Goal: Information Seeking & Learning: Learn about a topic

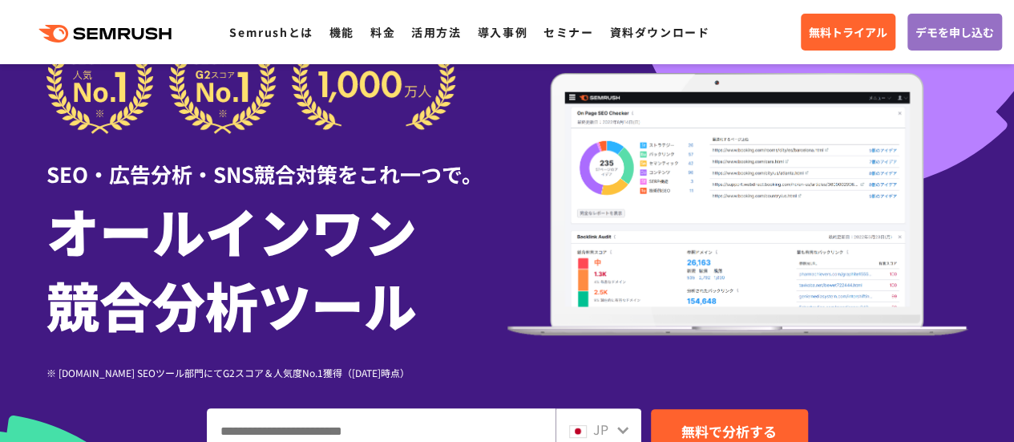
scroll to position [276, 0]
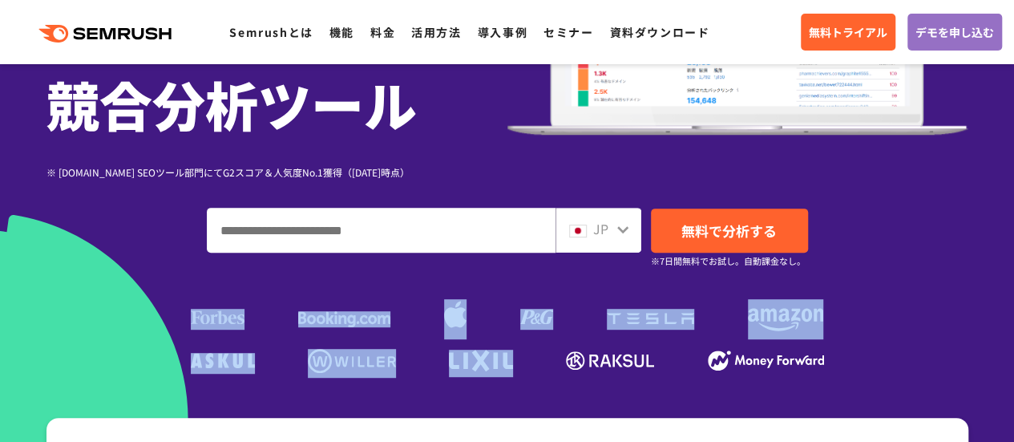
drag, startPoint x: 186, startPoint y: 325, endPoint x: 532, endPoint y: 358, distance: 347.8
click at [532, 358] on div "SEO・広告分析・SNS競合対策をこれ一つで。 オールインワン 競合分析ツール ※ [DOMAIN_NAME] SEOツール部門にてG2スコア＆人気度No.1…" at bounding box center [507, 102] width 922 height 549
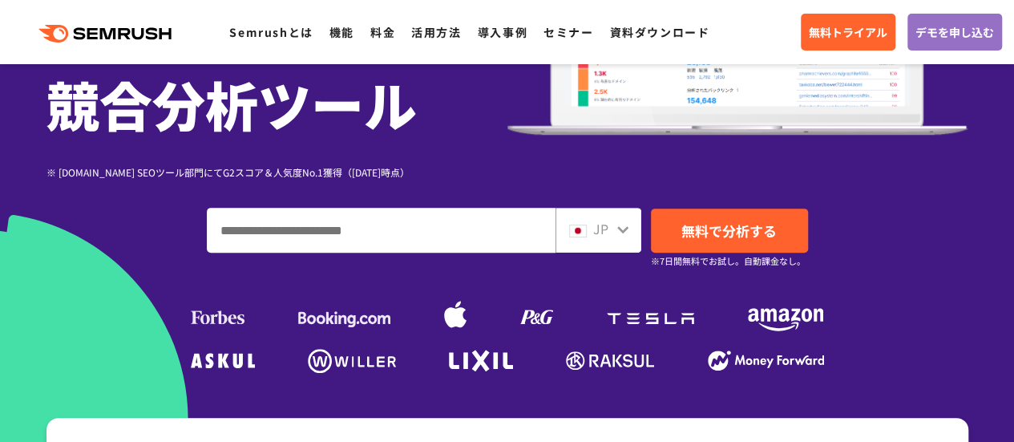
click at [546, 360] on ul at bounding box center [507, 363] width 641 height 29
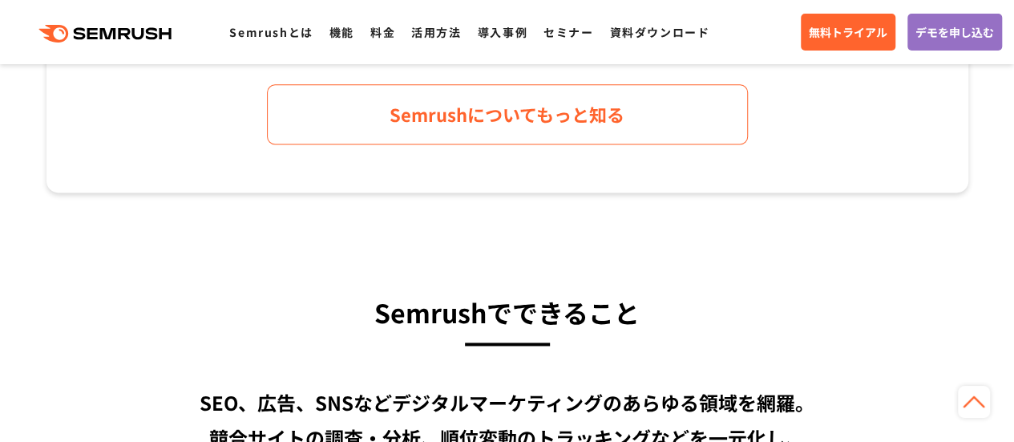
scroll to position [1006, 0]
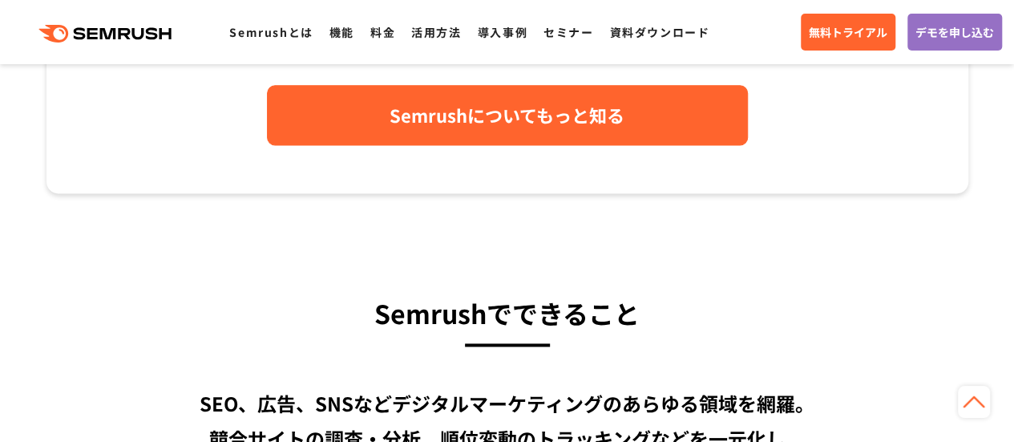
click at [499, 142] on link "Semrushについてもっと知る" at bounding box center [507, 115] width 481 height 60
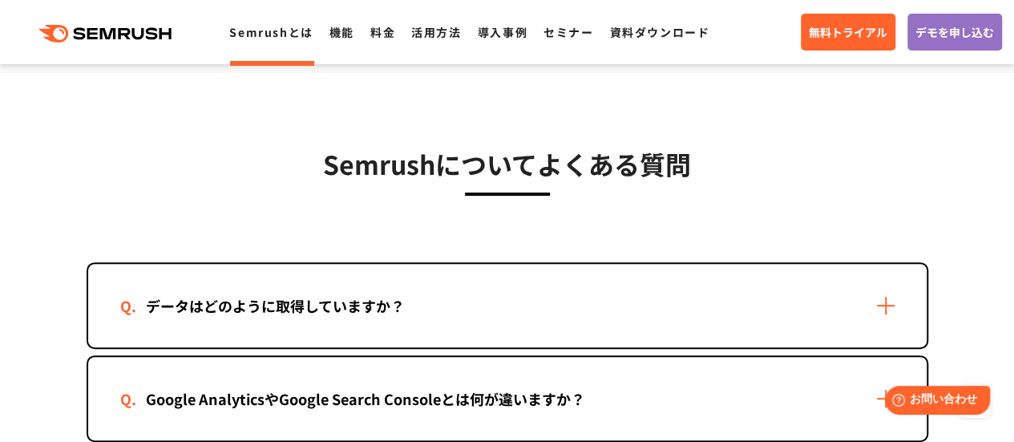
scroll to position [3241, 0]
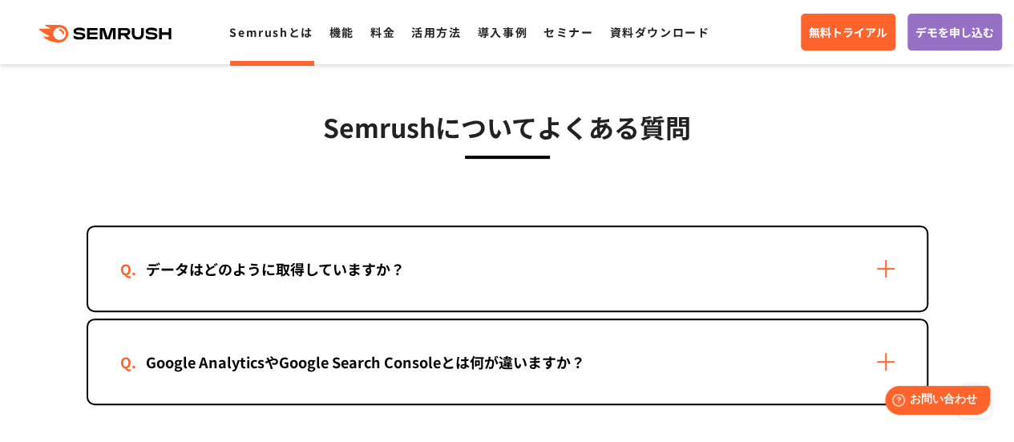
click at [542, 265] on div "データはどのように取得していますか？" at bounding box center [507, 268] width 838 height 83
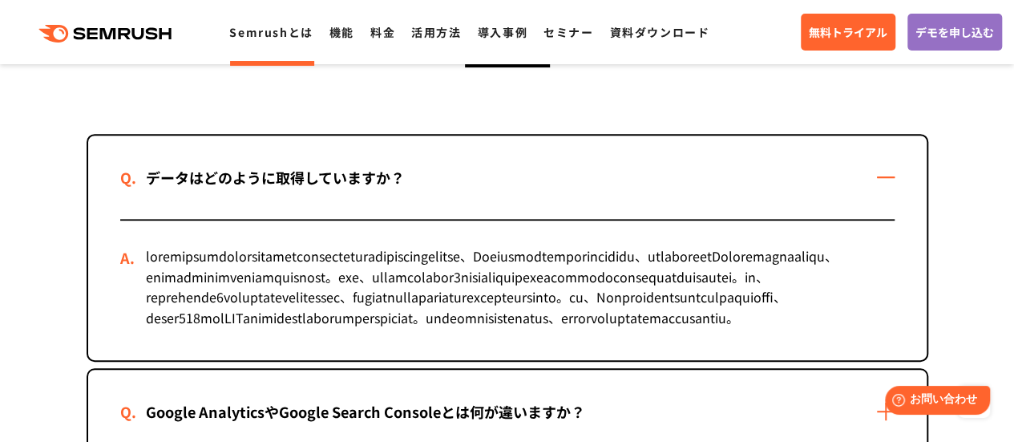
scroll to position [3325, 0]
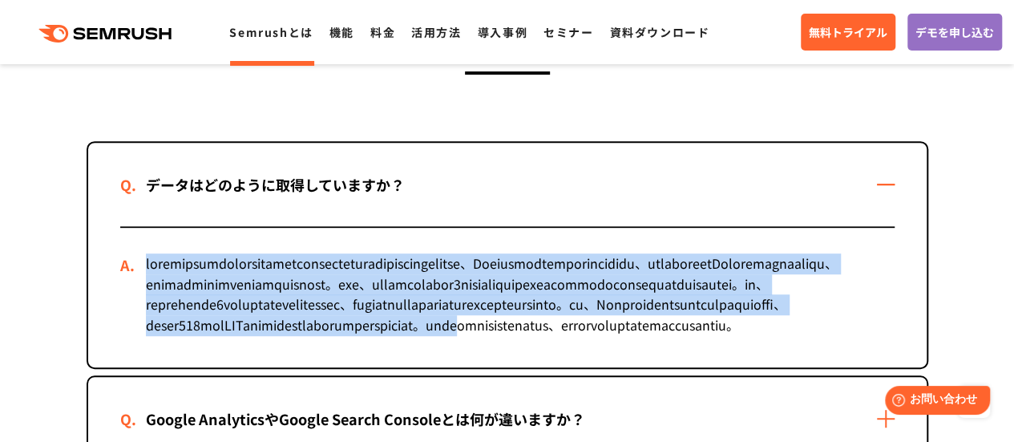
drag, startPoint x: 144, startPoint y: 265, endPoint x: 468, endPoint y: 358, distance: 336.9
click at [468, 358] on div at bounding box center [507, 297] width 774 height 139
click at [438, 349] on div at bounding box center [507, 297] width 774 height 139
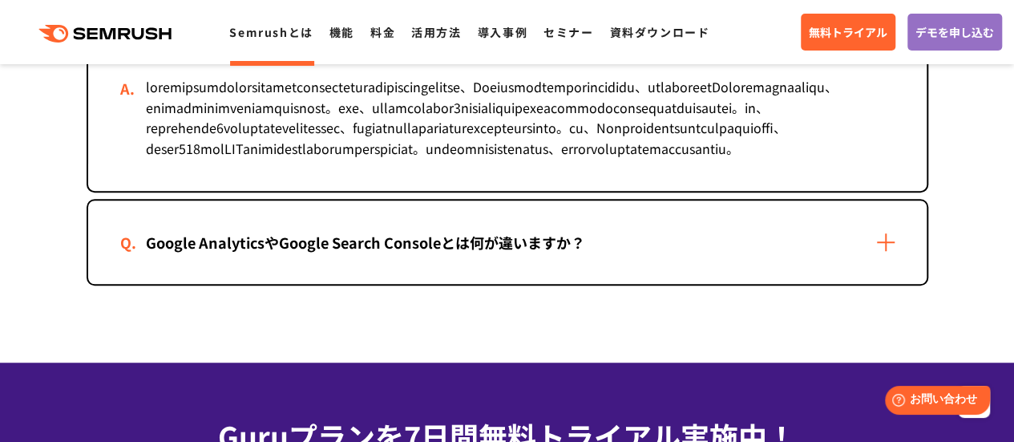
click at [503, 284] on div "Google AnalyticsやGoogle Search Consoleとは何が違いますか？" at bounding box center [507, 241] width 838 height 83
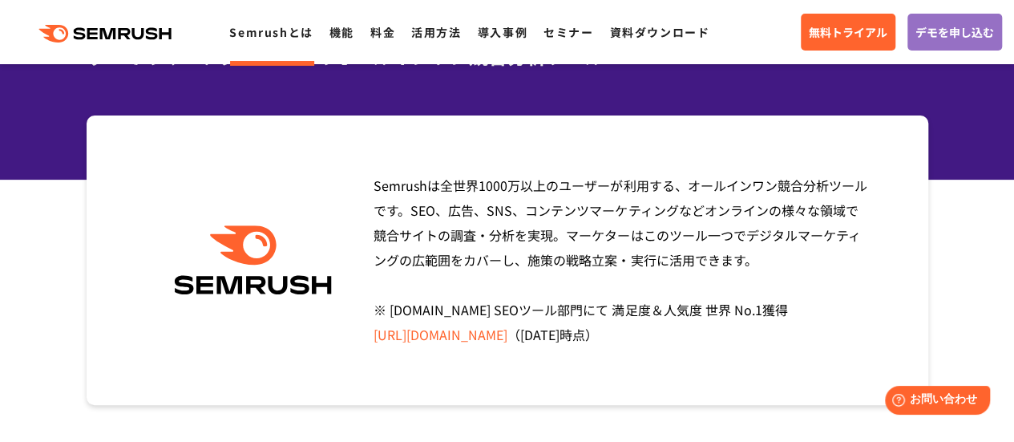
scroll to position [0, 0]
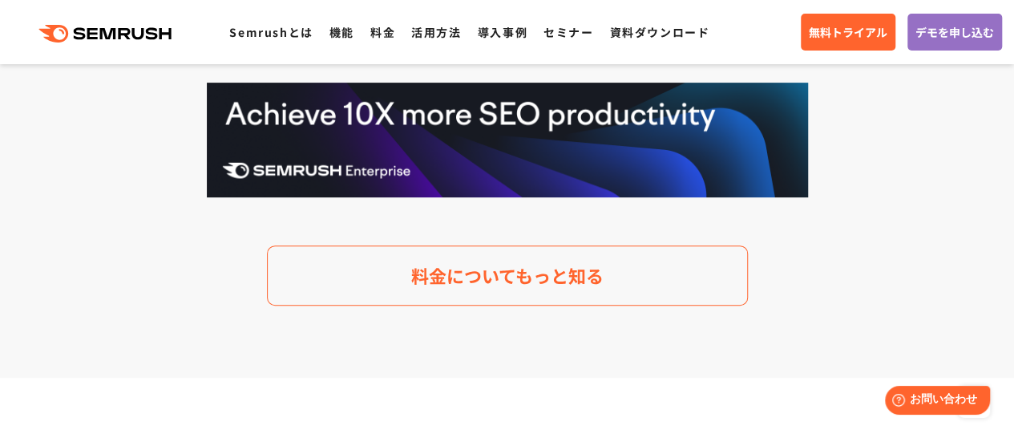
scroll to position [3585, 0]
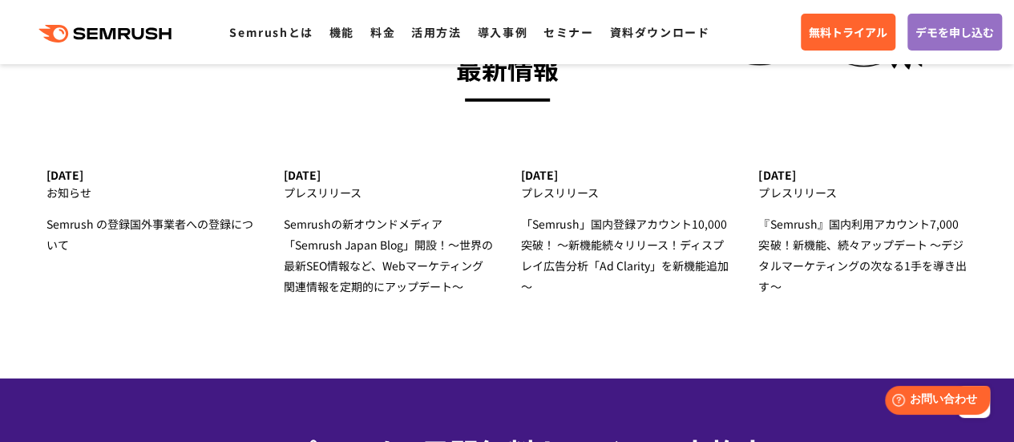
scroll to position [5275, 0]
